Goal: Transaction & Acquisition: Purchase product/service

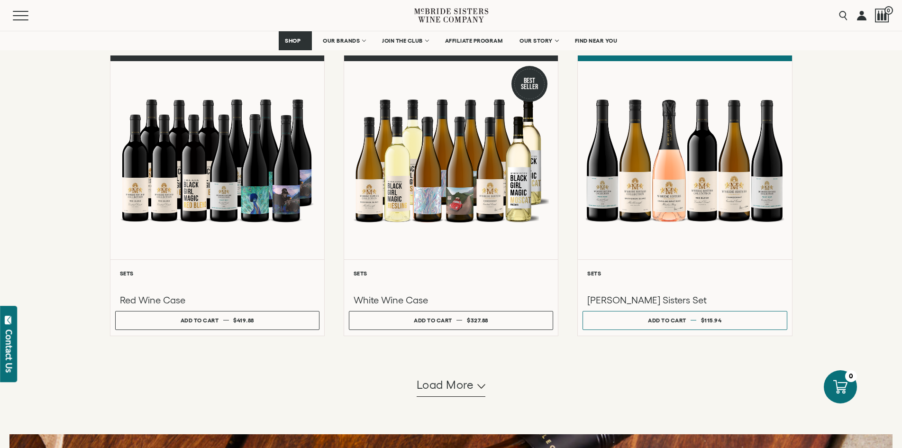
scroll to position [711, 0]
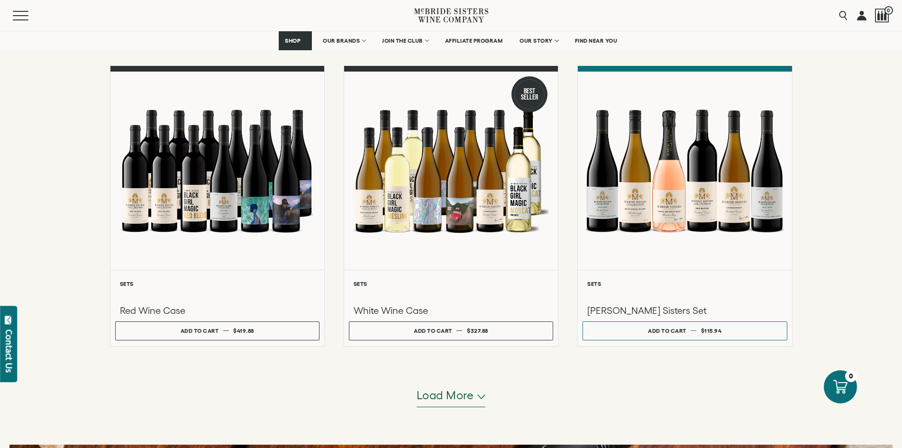
click at [458, 396] on span "Load more" at bounding box center [445, 395] width 57 height 16
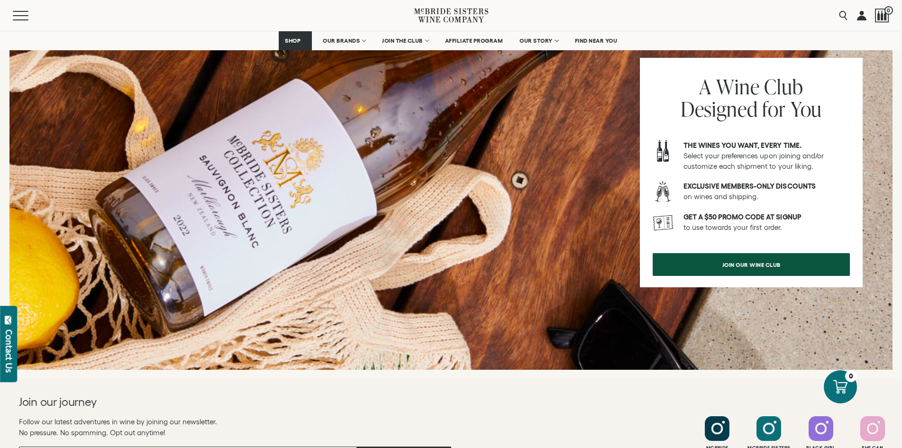
scroll to position [1802, 0]
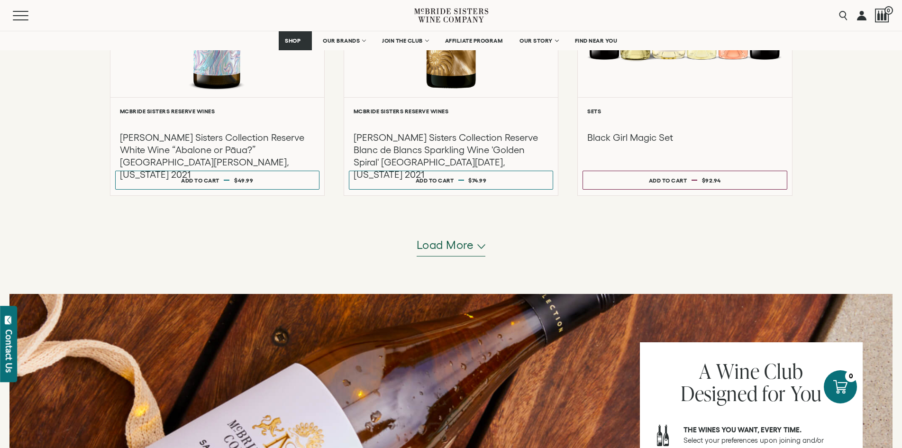
click at [458, 247] on span "Load more" at bounding box center [445, 245] width 57 height 16
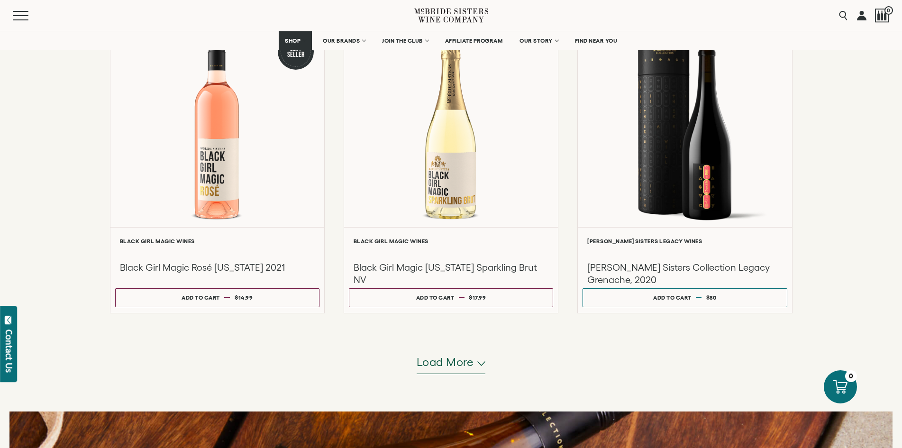
scroll to position [2655, 0]
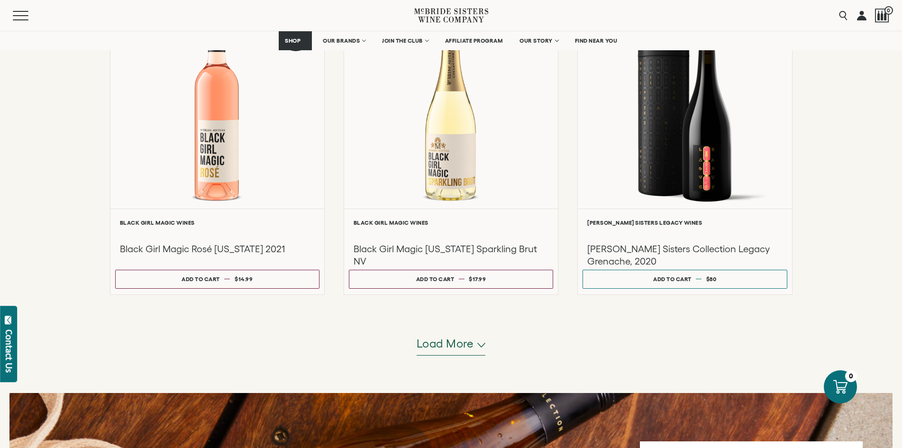
click at [458, 346] on span "Load more" at bounding box center [445, 344] width 57 height 16
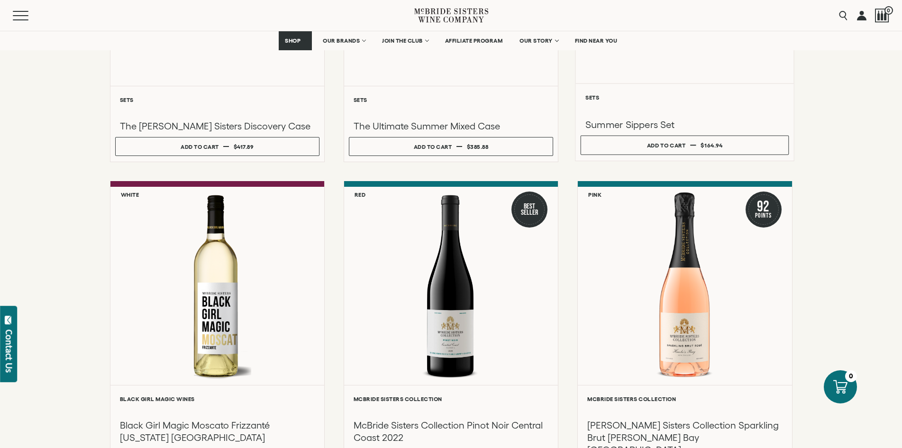
scroll to position [0, 0]
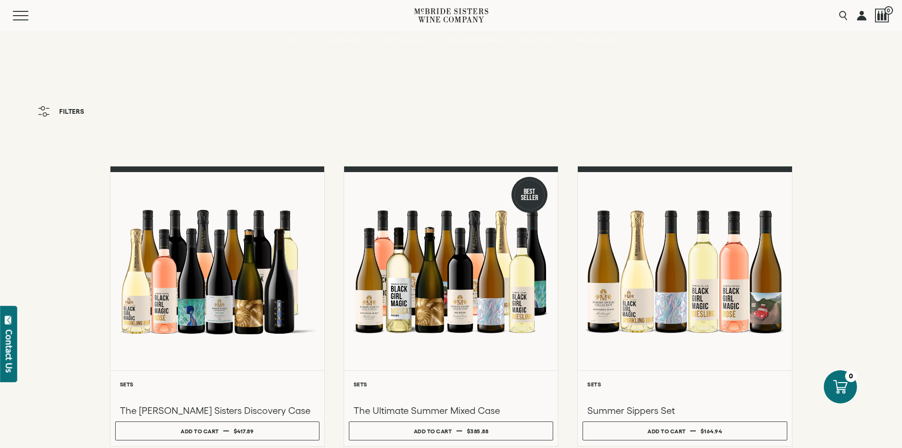
click at [430, 12] on icon at bounding box center [451, 15] width 74 height 27
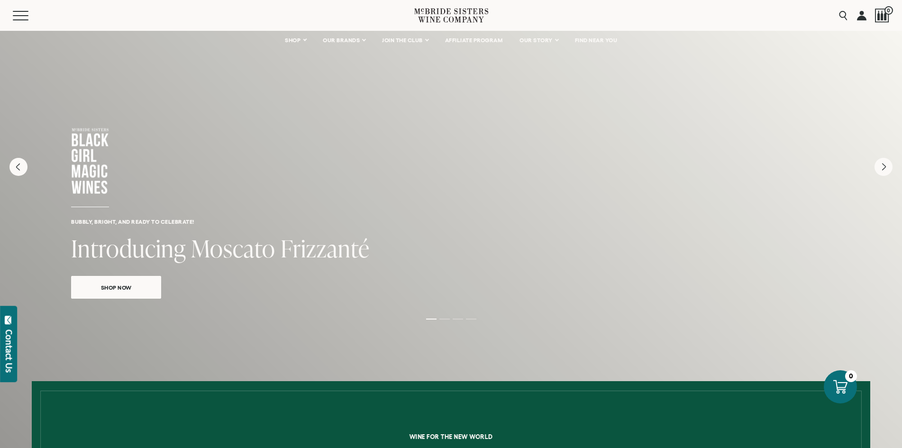
click at [112, 287] on span "Shop Now" at bounding box center [116, 287] width 64 height 11
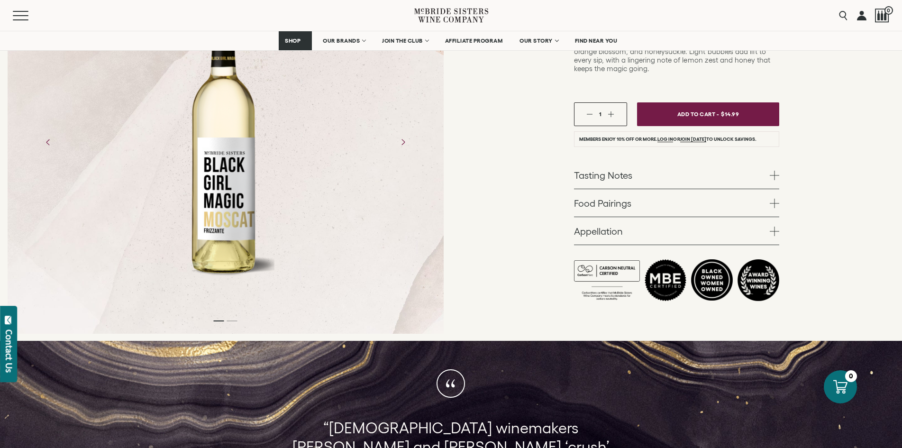
scroll to position [237, 0]
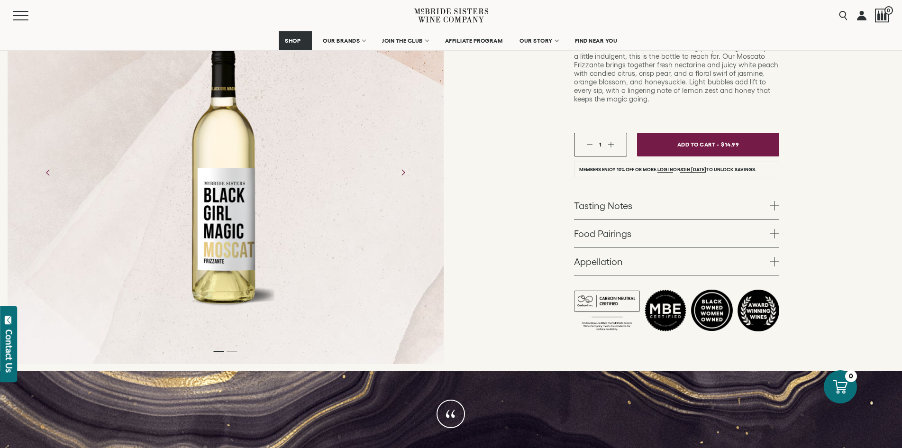
click at [775, 201] on span at bounding box center [774, 205] width 9 height 9
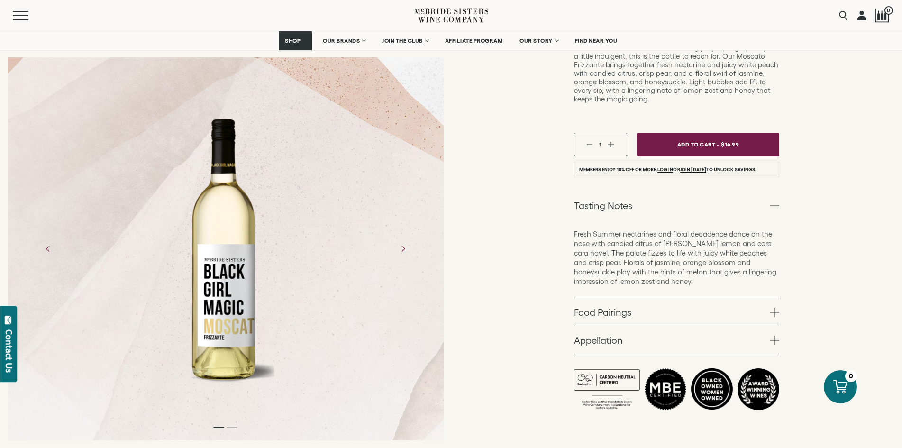
click at [771, 308] on span at bounding box center [774, 312] width 9 height 9
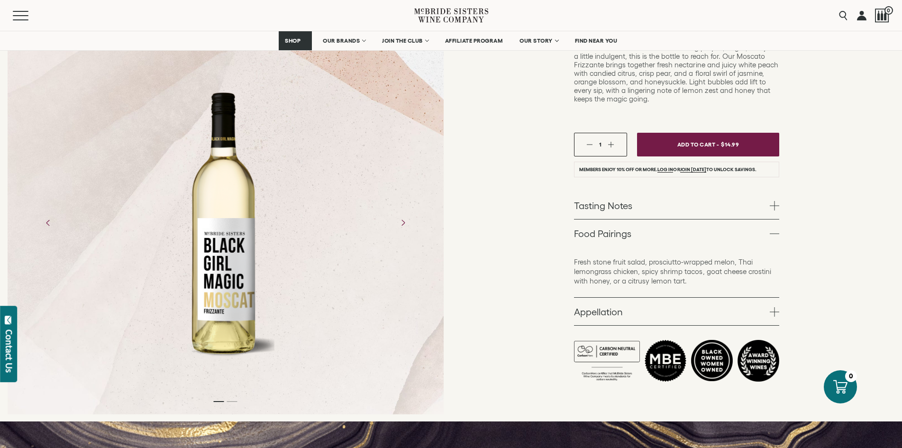
click at [777, 307] on span at bounding box center [774, 311] width 9 height 9
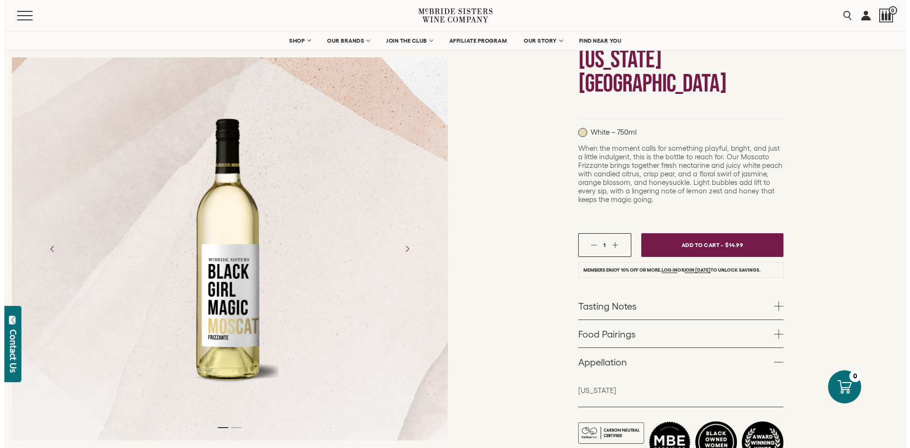
scroll to position [0, 0]
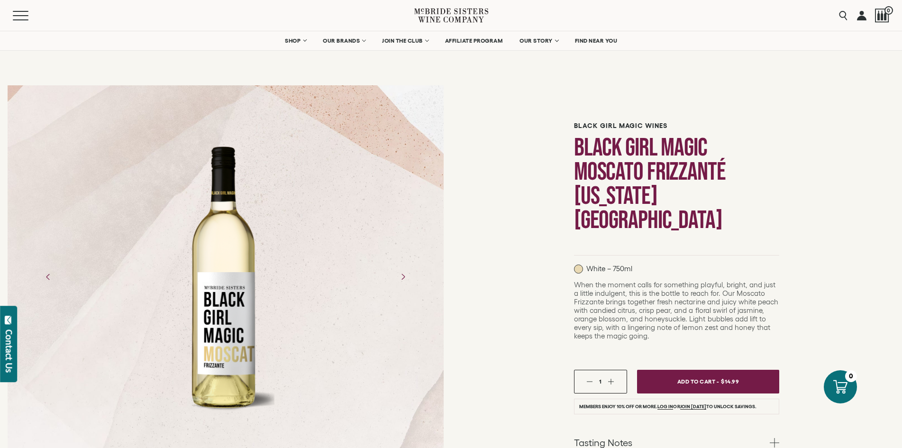
click at [610, 378] on button "button" at bounding box center [611, 381] width 6 height 6
click at [696, 375] on span "Add To Cart -" at bounding box center [698, 382] width 44 height 14
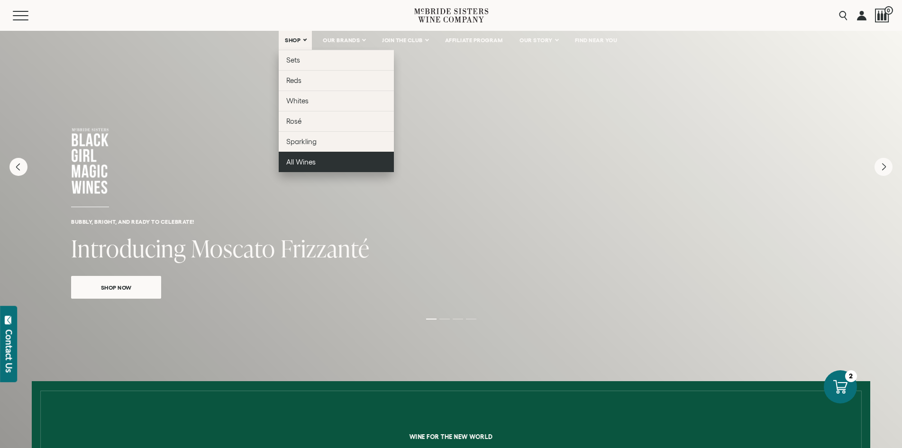
click at [294, 160] on span "All Wines" at bounding box center [300, 162] width 29 height 8
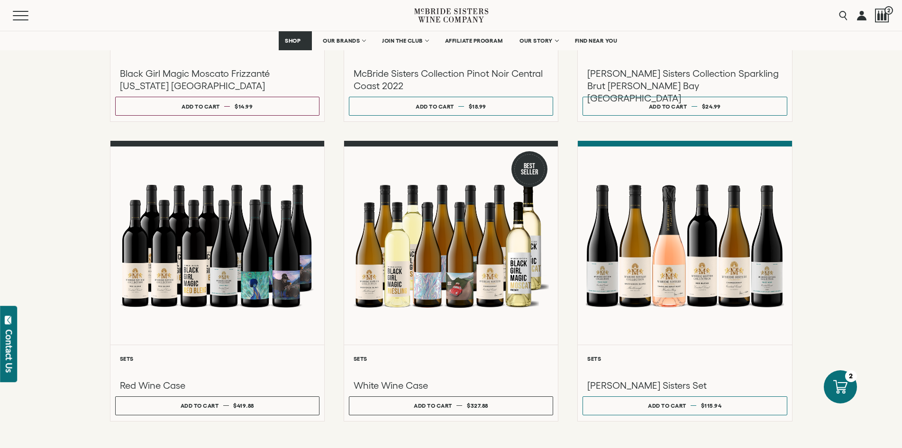
scroll to position [759, 0]
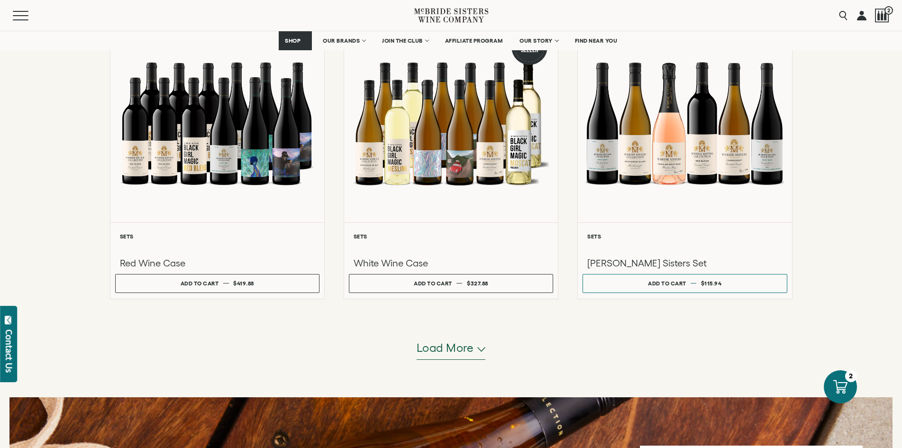
click at [445, 347] on span "Load more" at bounding box center [445, 348] width 57 height 16
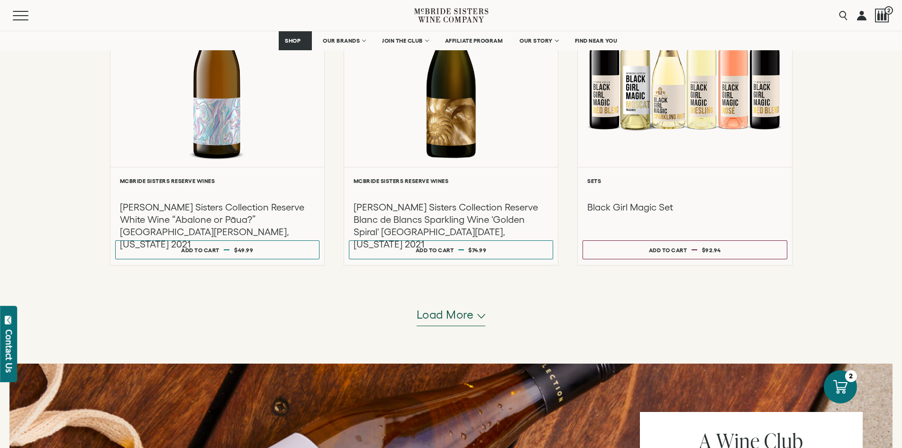
scroll to position [1754, 0]
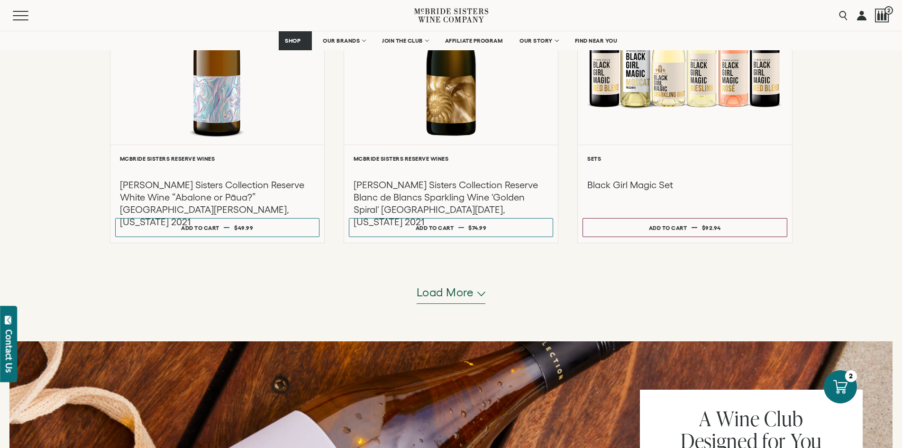
click at [430, 292] on span "Load more" at bounding box center [445, 292] width 57 height 16
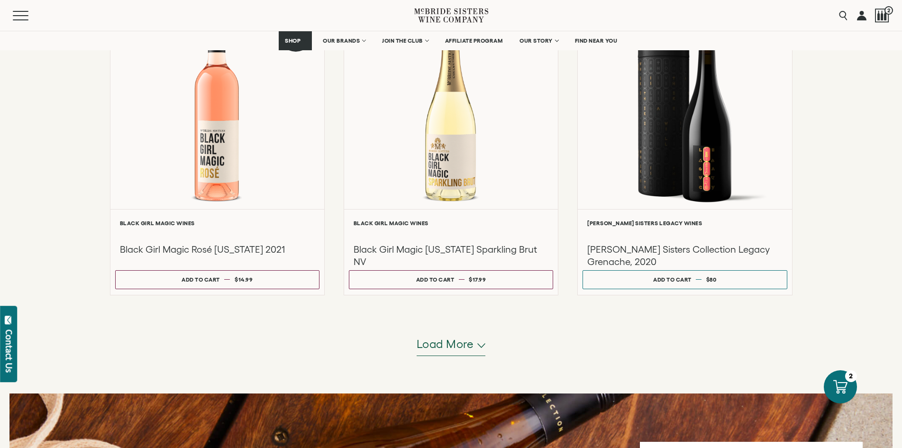
scroll to position [2655, 0]
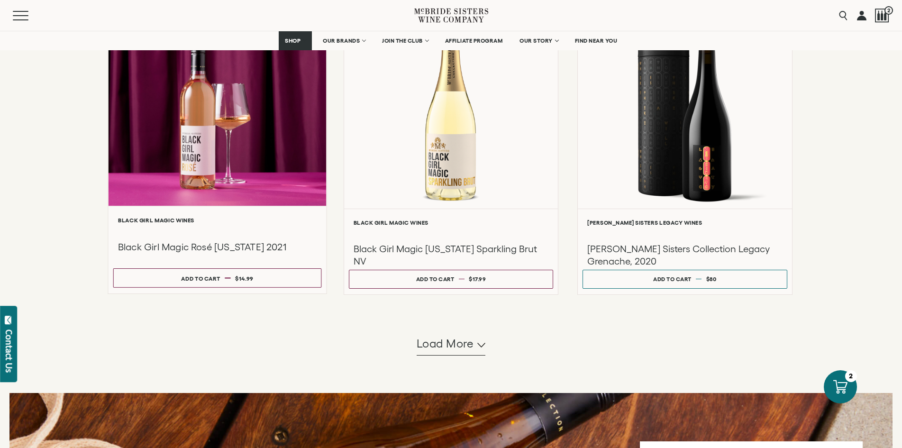
click at [210, 178] on div at bounding box center [217, 105] width 218 height 202
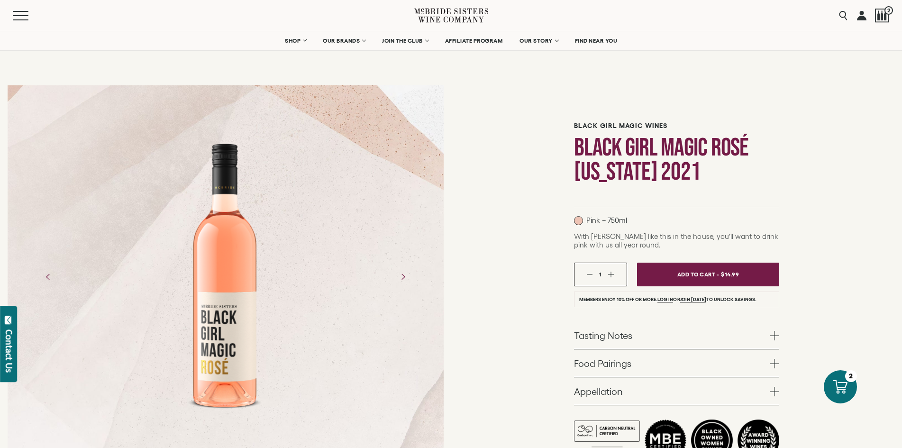
click at [611, 274] on button "button" at bounding box center [611, 274] width 6 height 6
click at [700, 270] on span "Add To Cart -" at bounding box center [698, 274] width 44 height 14
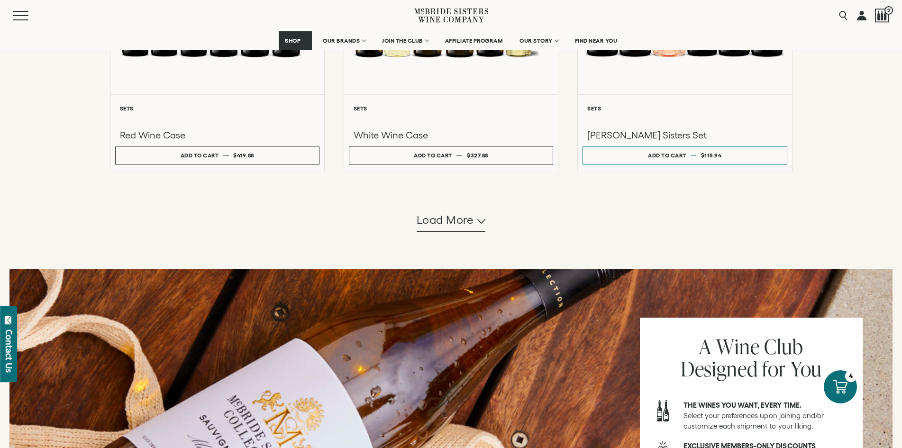
scroll to position [870, 0]
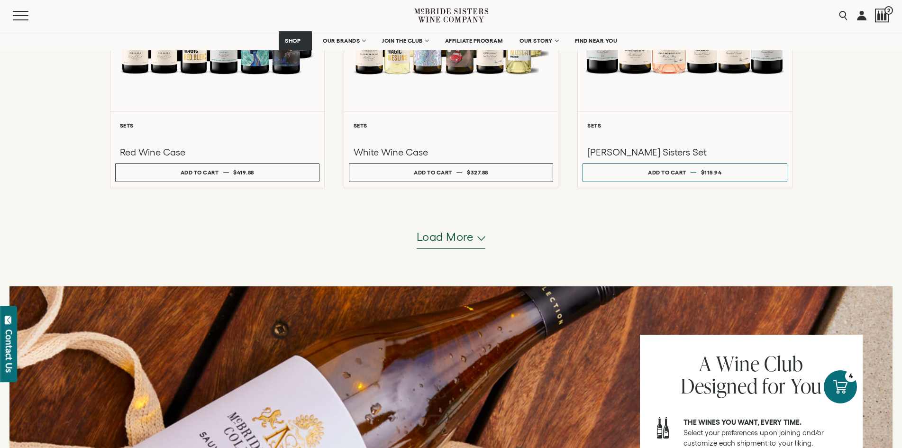
click at [458, 235] on span "Load more" at bounding box center [445, 237] width 57 height 16
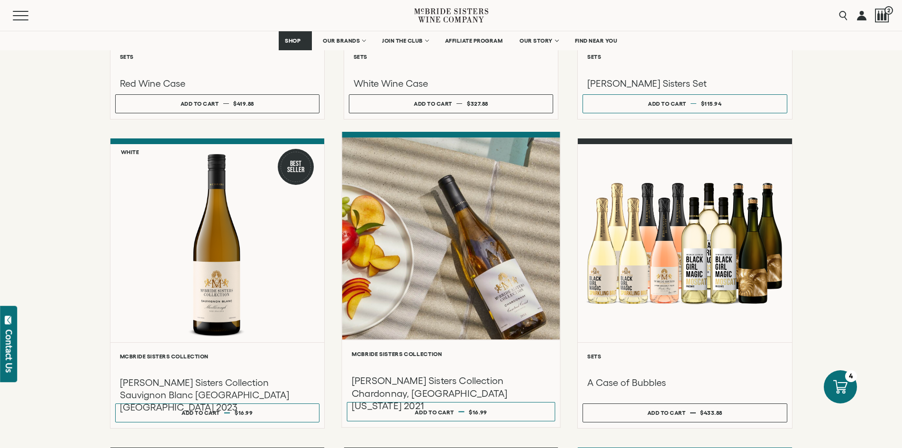
scroll to position [1059, 0]
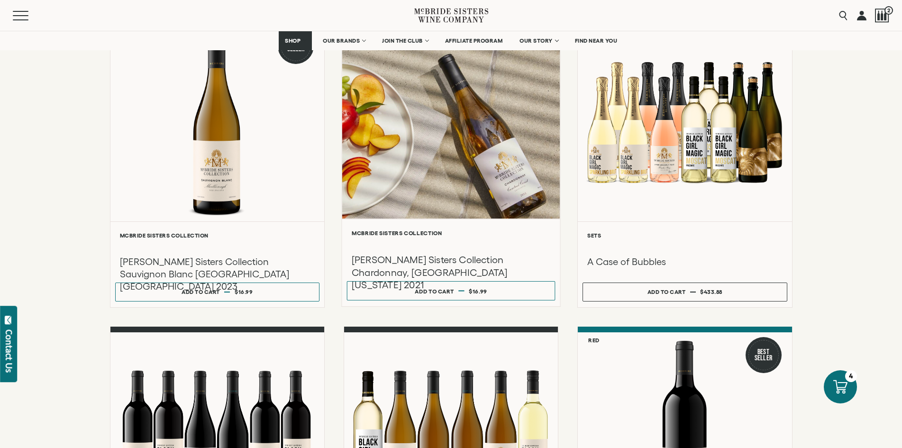
click at [416, 169] on div at bounding box center [451, 118] width 218 height 202
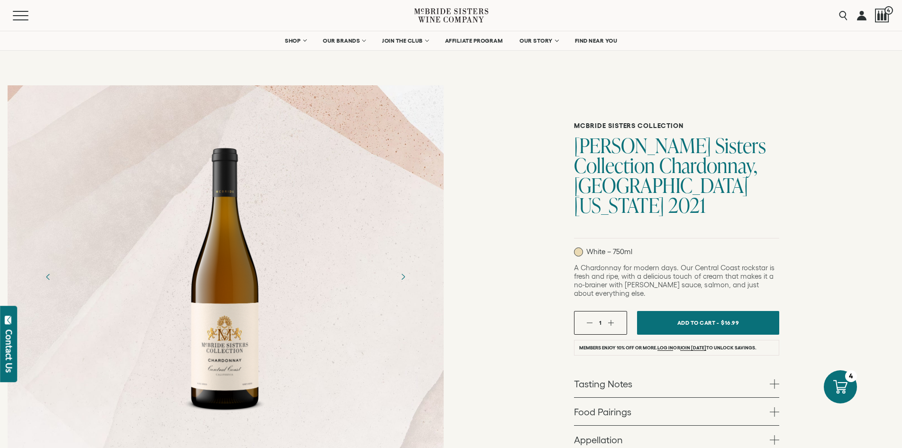
click at [610, 320] on button "button" at bounding box center [611, 323] width 6 height 6
click at [688, 316] on span "Add To Cart -" at bounding box center [698, 323] width 44 height 14
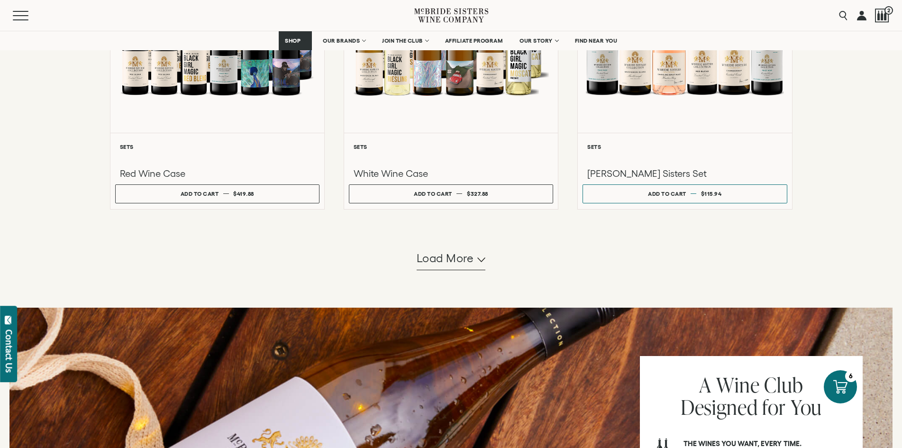
scroll to position [822, 0]
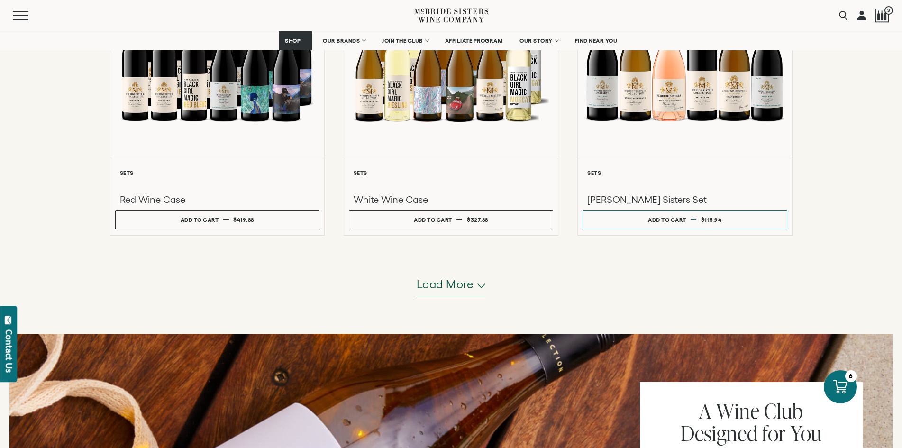
click at [452, 284] on span "Load more" at bounding box center [445, 284] width 57 height 16
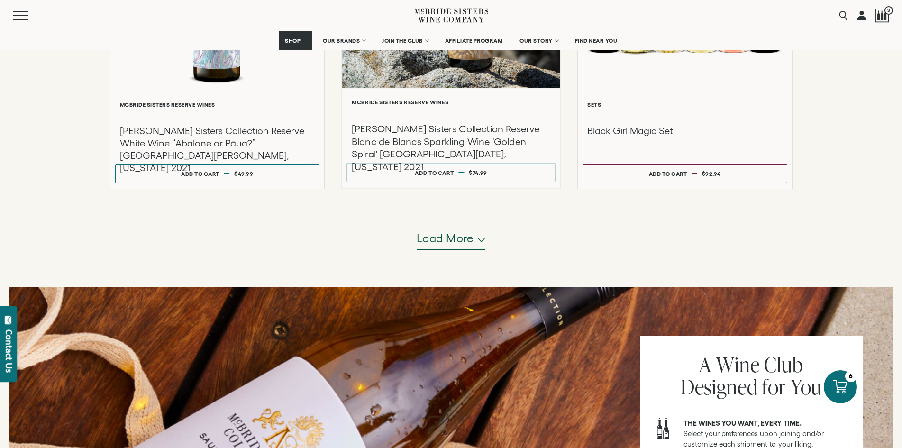
scroll to position [1818, 0]
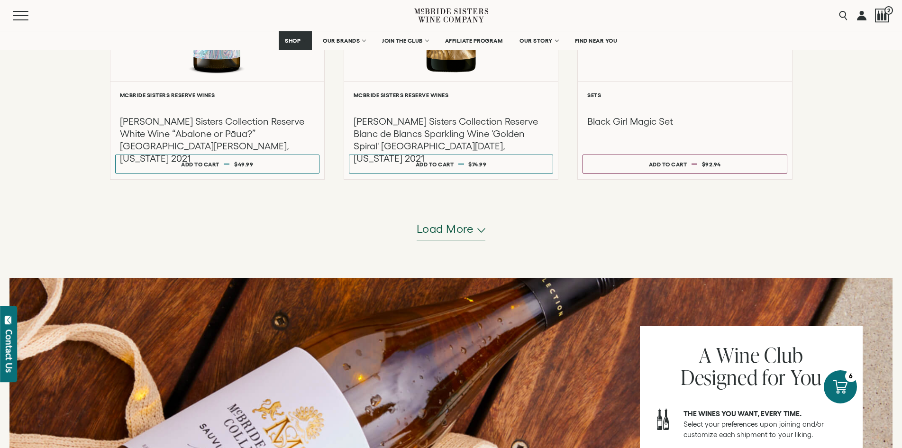
click at [466, 229] on span "Load more" at bounding box center [445, 229] width 57 height 16
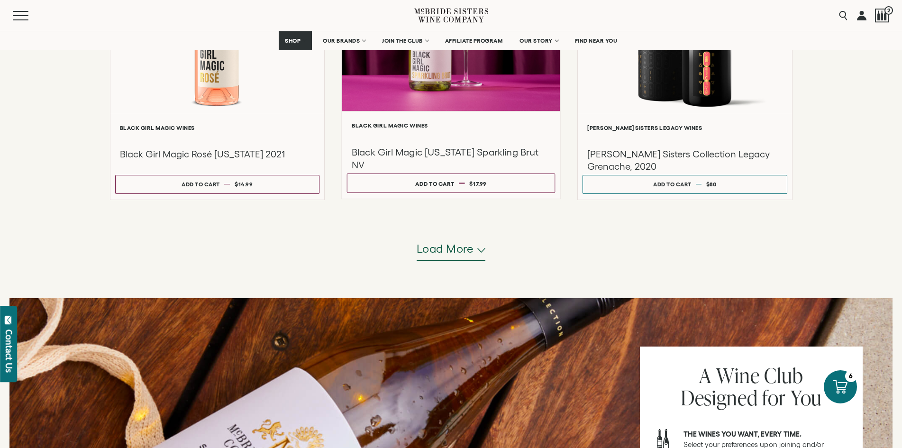
scroll to position [2766, 0]
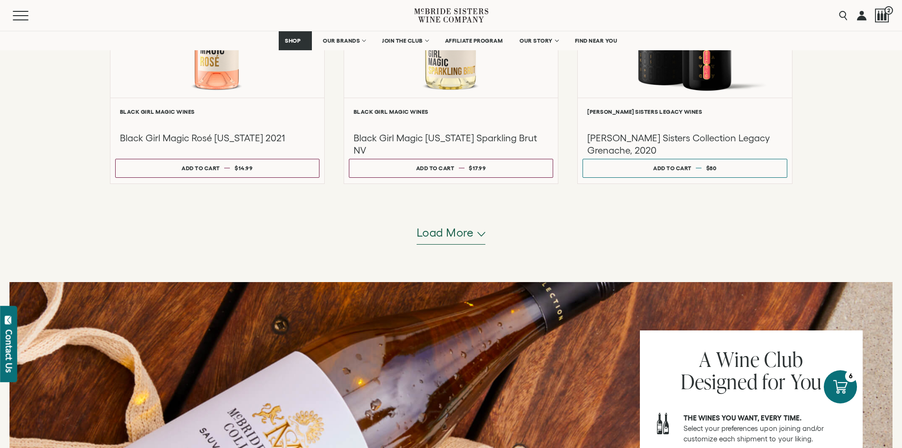
click at [472, 236] on span "Load more" at bounding box center [445, 233] width 57 height 16
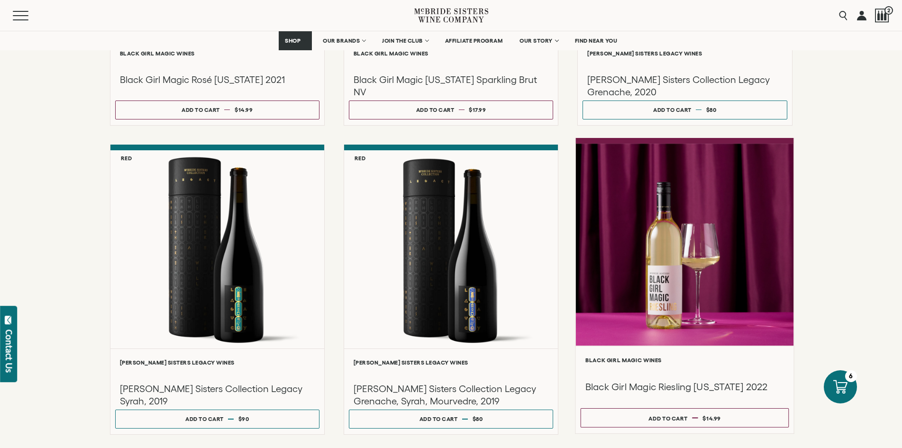
scroll to position [2908, 0]
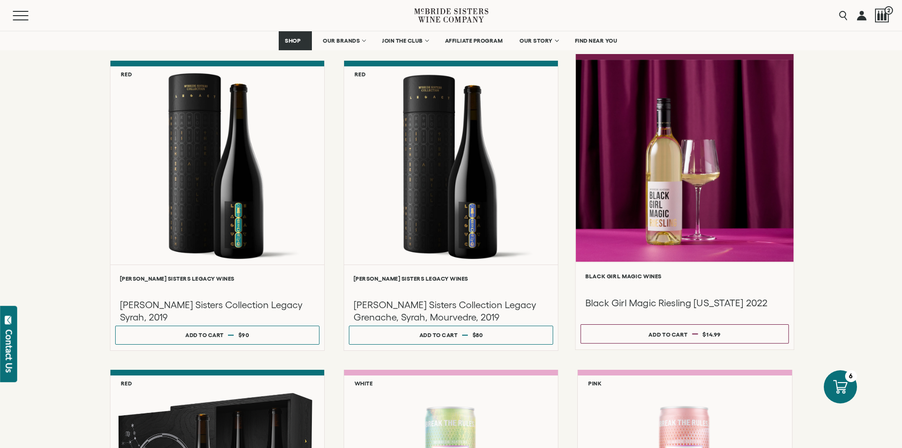
click at [672, 224] on div at bounding box center [685, 161] width 218 height 202
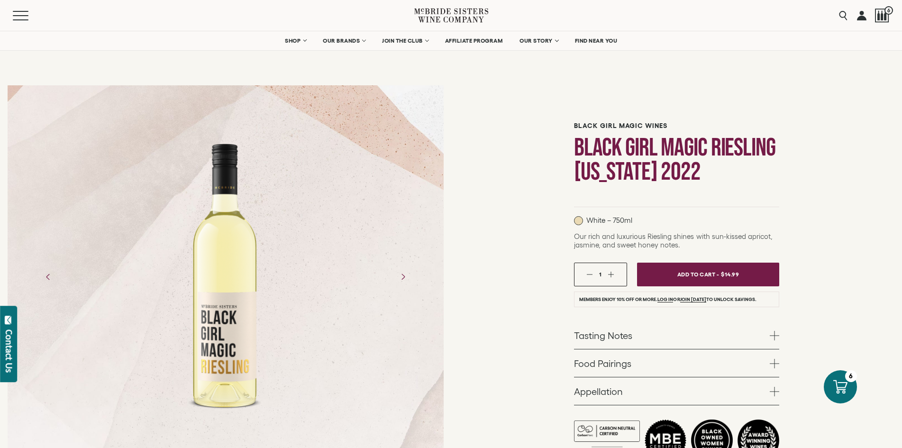
click at [608, 273] on button "button" at bounding box center [611, 274] width 6 height 6
click at [698, 273] on span "Add To Cart -" at bounding box center [698, 274] width 44 height 14
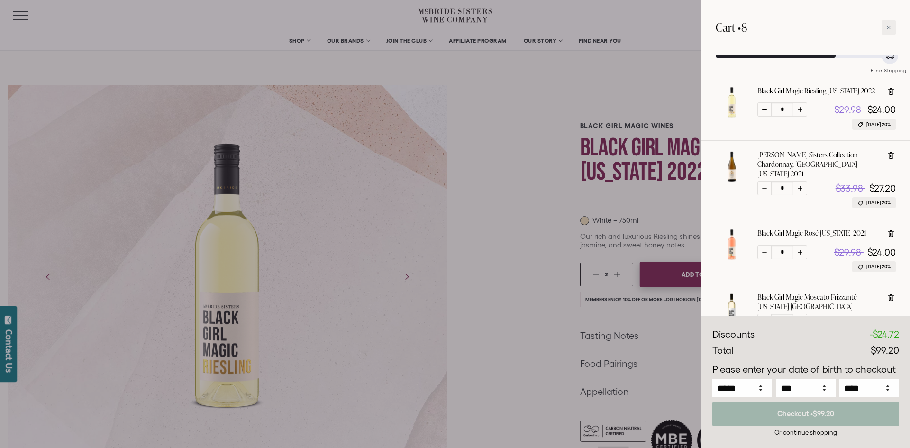
scroll to position [128, 0]
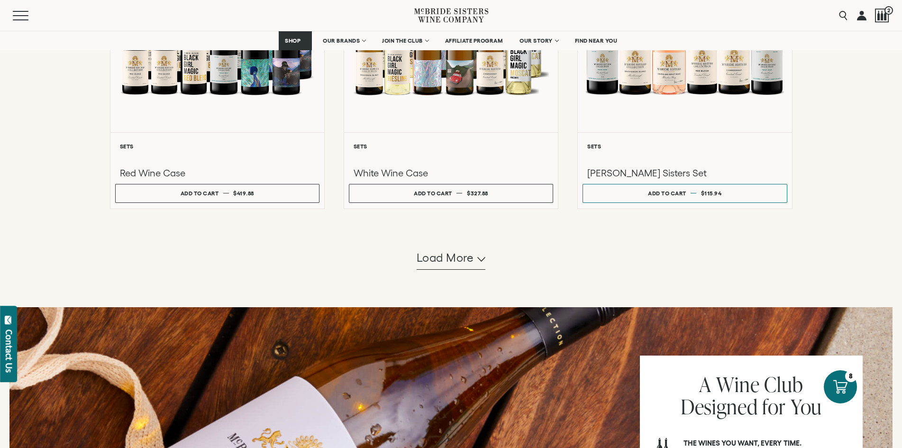
scroll to position [853, 0]
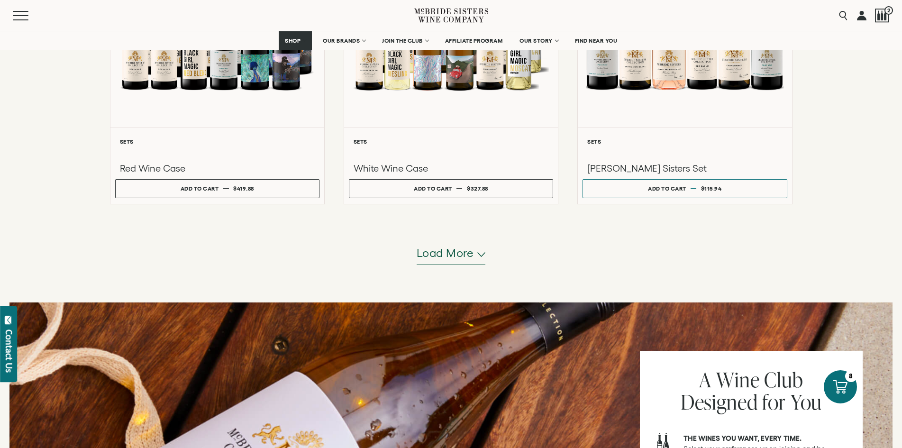
click at [463, 255] on span "Load more" at bounding box center [445, 253] width 57 height 16
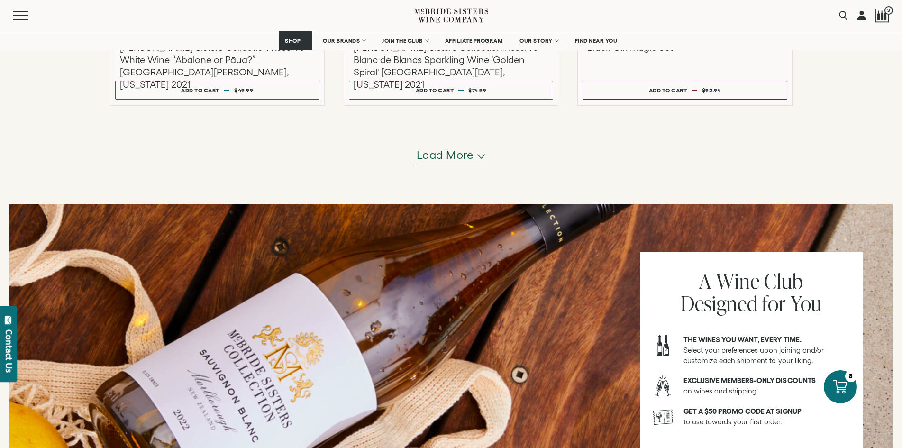
scroll to position [1897, 0]
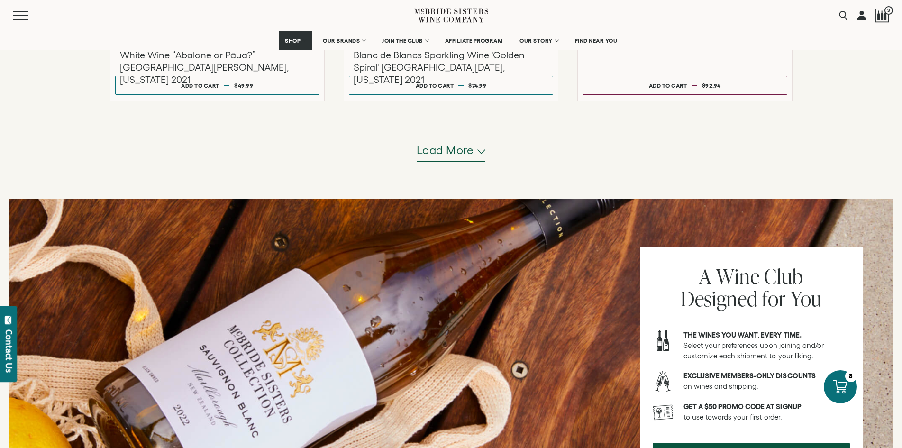
click at [439, 151] on span "Load more" at bounding box center [445, 150] width 57 height 16
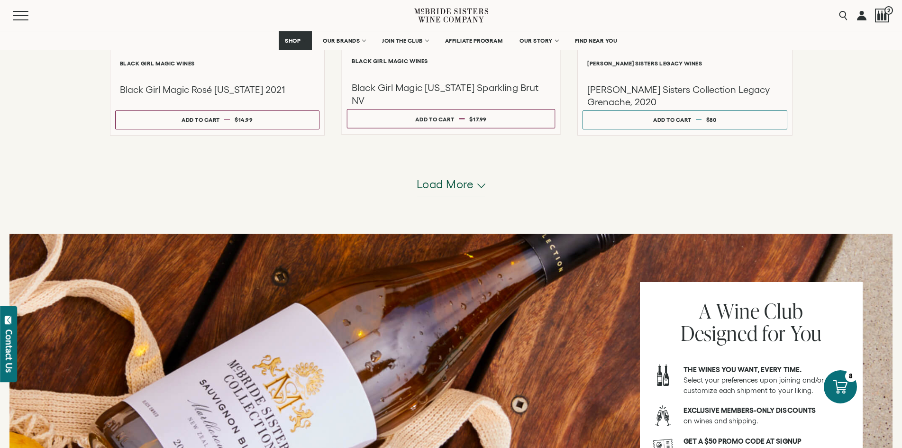
scroll to position [2845, 0]
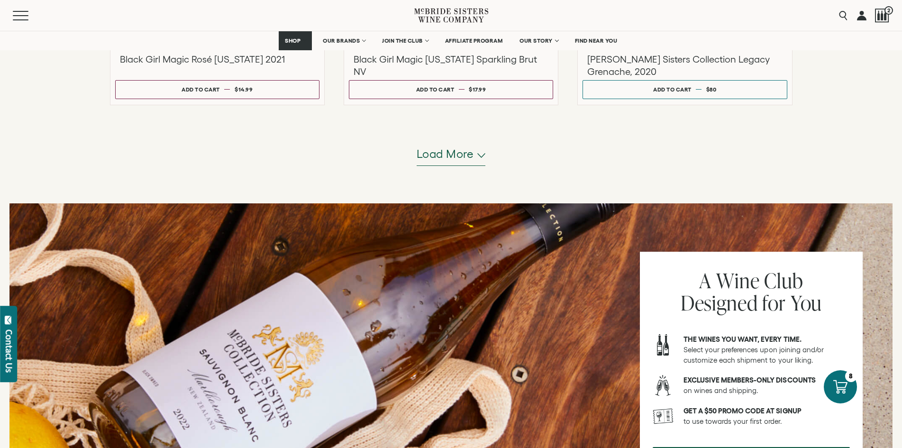
click at [449, 158] on span "Load more" at bounding box center [445, 154] width 57 height 16
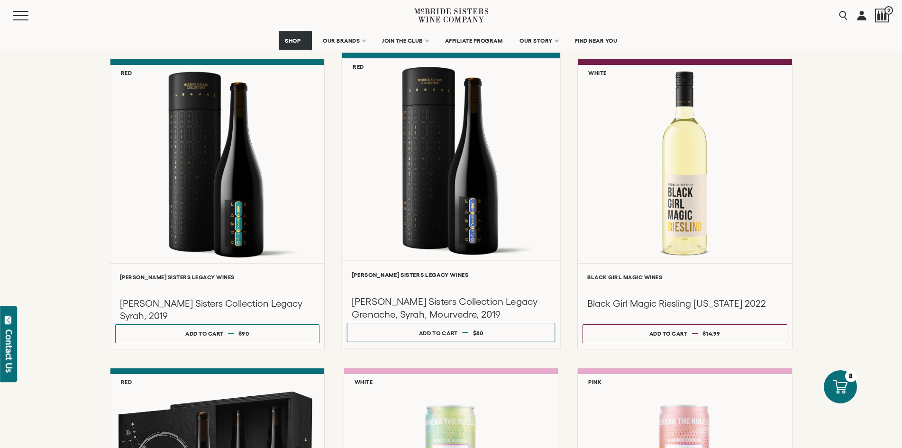
scroll to position [3129, 0]
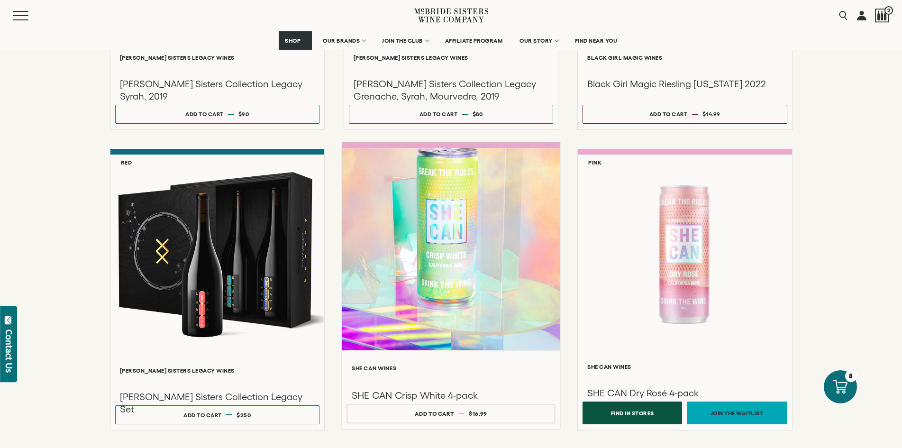
click at [454, 248] on div at bounding box center [451, 249] width 218 height 202
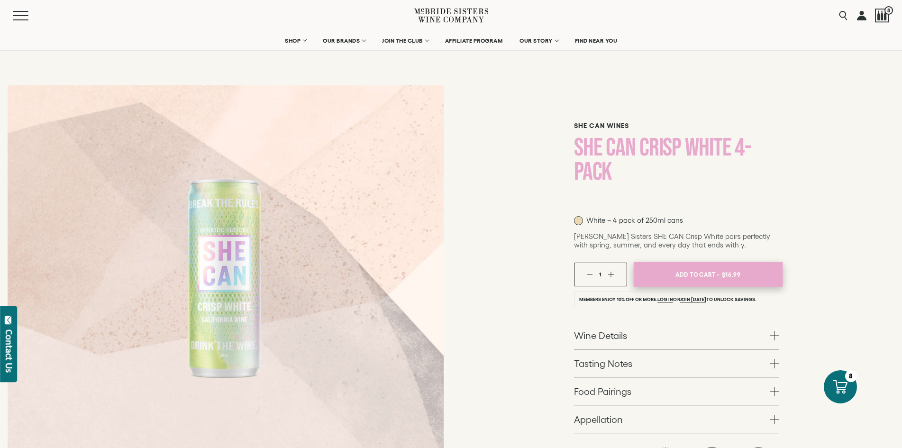
click at [708, 275] on span "Add To Cart -" at bounding box center [698, 274] width 44 height 14
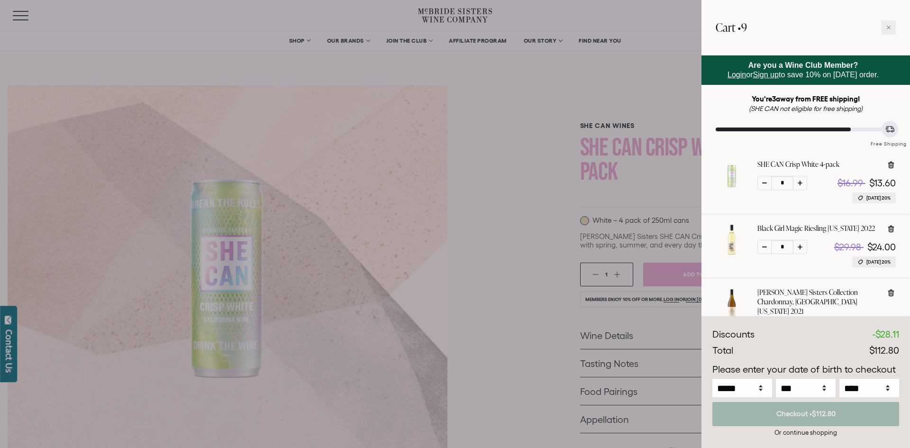
click at [522, 262] on div at bounding box center [455, 224] width 910 height 448
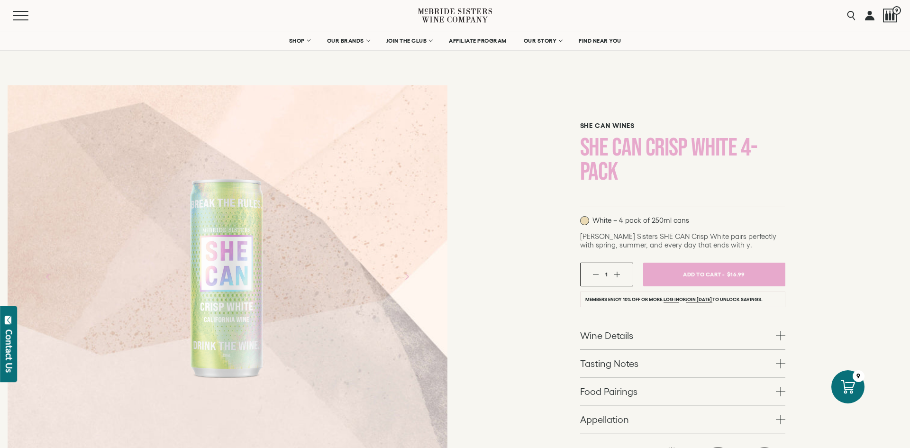
click at [615, 273] on button "button" at bounding box center [618, 274] width 6 height 6
click at [683, 275] on span "Add To Cart -" at bounding box center [703, 274] width 44 height 14
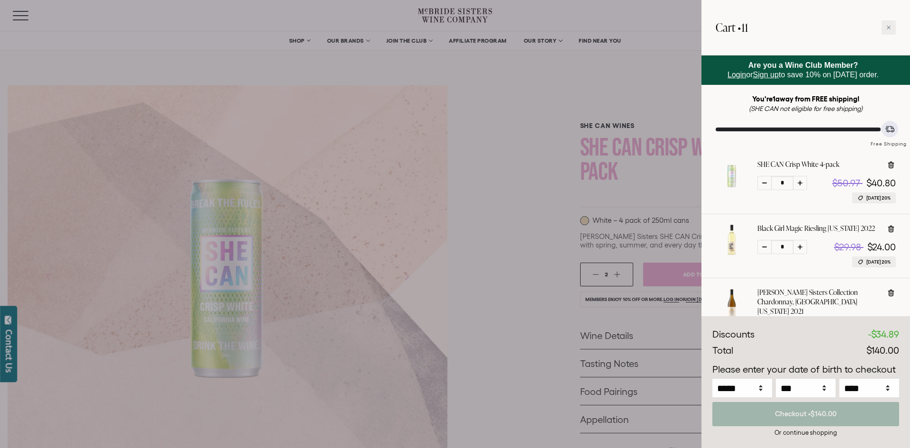
click at [763, 183] on icon at bounding box center [764, 183] width 5 height 1
type input "*"
